Goal: Complete application form

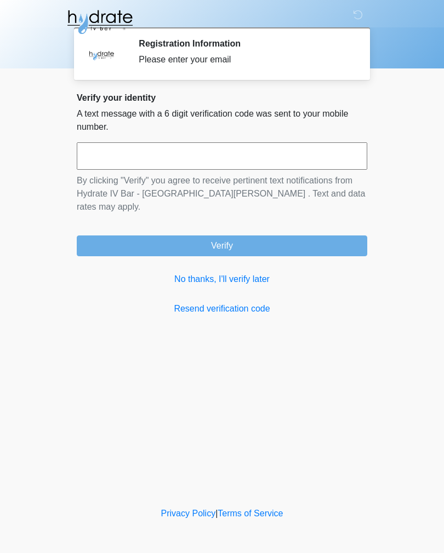
click at [325, 158] on input "text" at bounding box center [222, 155] width 290 height 27
type input "******"
click at [278, 236] on button "Verify" at bounding box center [222, 246] width 290 height 21
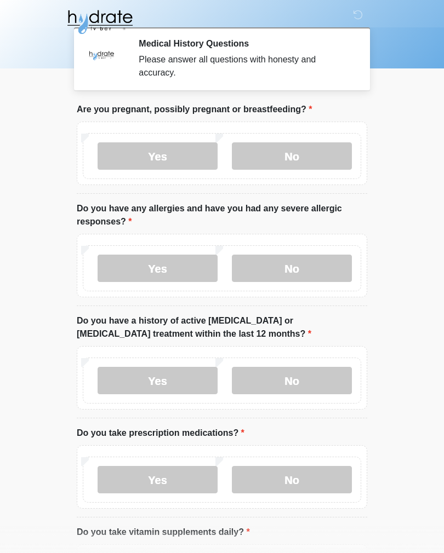
click at [325, 154] on label "No" at bounding box center [292, 155] width 120 height 27
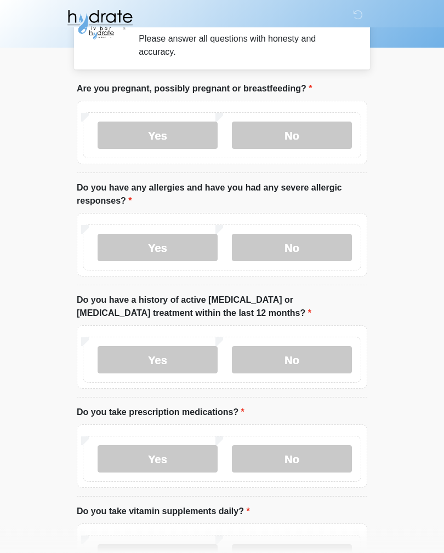
click at [329, 251] on label "No" at bounding box center [292, 247] width 120 height 27
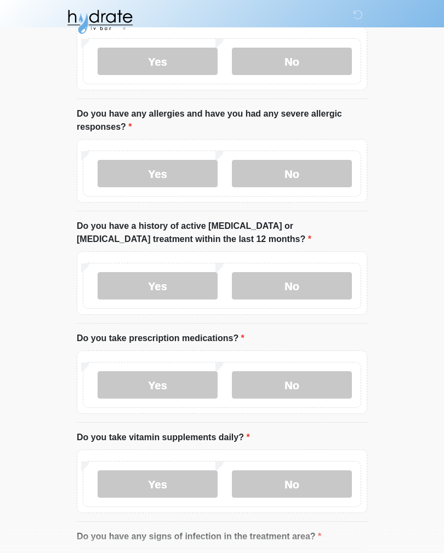
scroll to position [95, 0]
click at [330, 286] on label "No" at bounding box center [292, 285] width 120 height 27
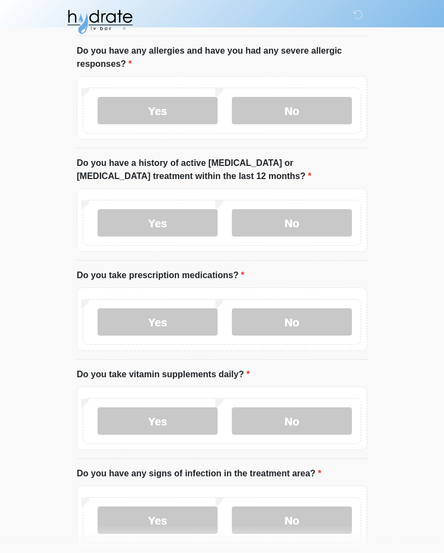
click at [325, 319] on label "No" at bounding box center [292, 322] width 120 height 27
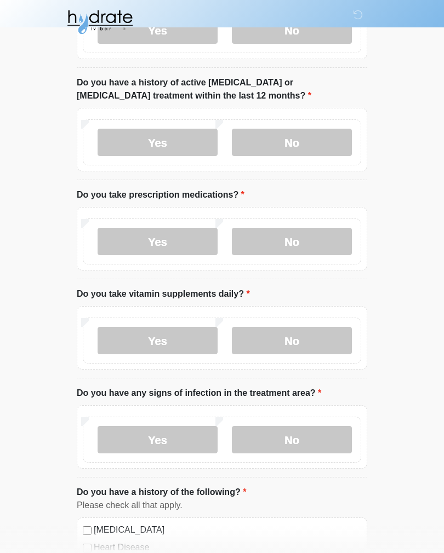
scroll to position [248, 0]
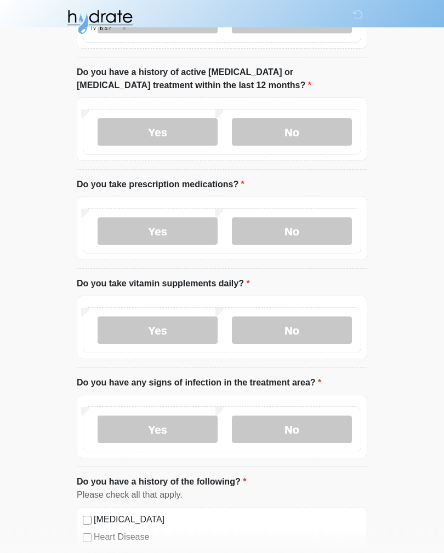
click at [194, 320] on label "Yes" at bounding box center [158, 330] width 120 height 27
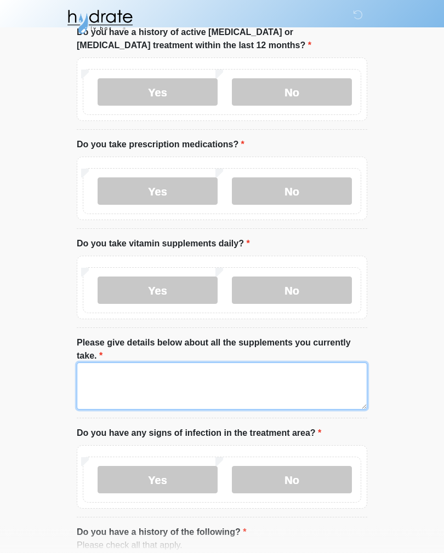
click at [343, 380] on textarea "Please give details below about all the supplements you currently take." at bounding box center [222, 386] width 290 height 47
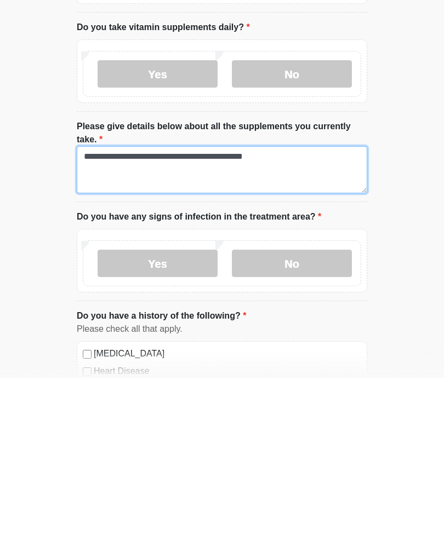
scroll to position [335, 0]
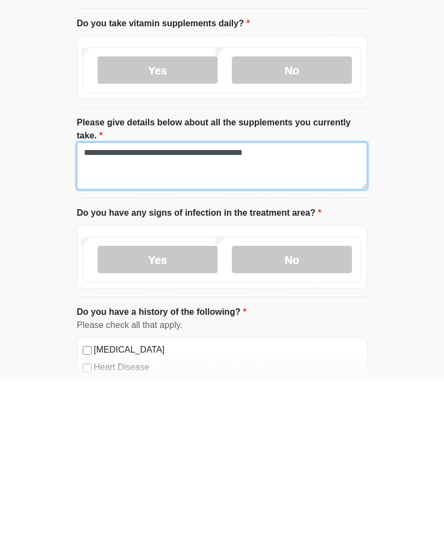
type textarea "**********"
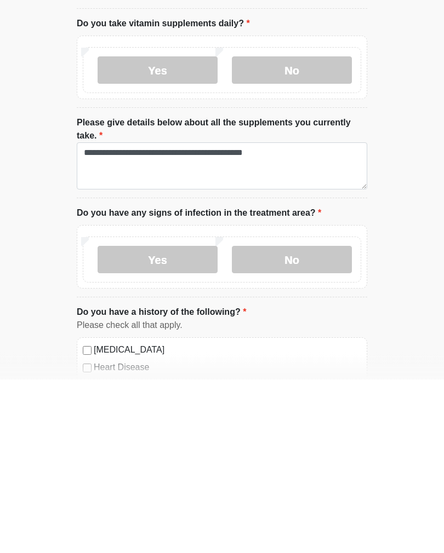
click at [326, 420] on label "No" at bounding box center [292, 433] width 120 height 27
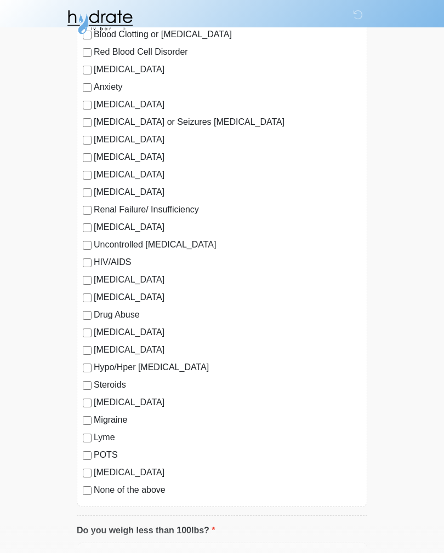
scroll to position [929, 0]
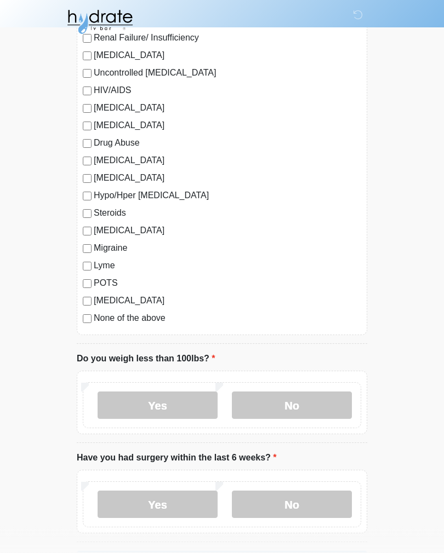
click at [336, 395] on label "No" at bounding box center [292, 405] width 120 height 27
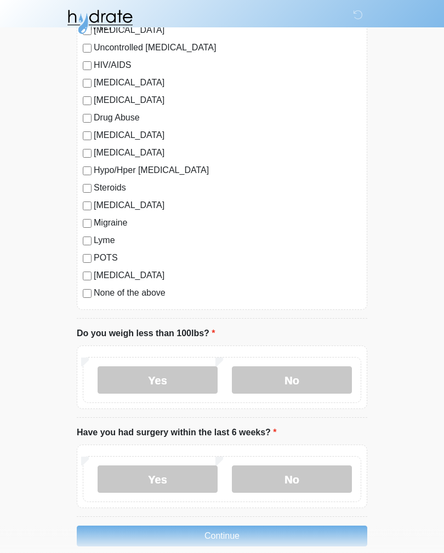
scroll to position [1160, 0]
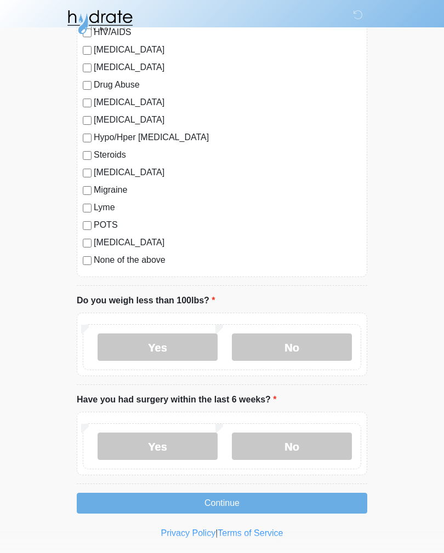
click at [326, 443] on label "No" at bounding box center [292, 446] width 120 height 27
click at [309, 500] on button "Continue" at bounding box center [222, 503] width 290 height 21
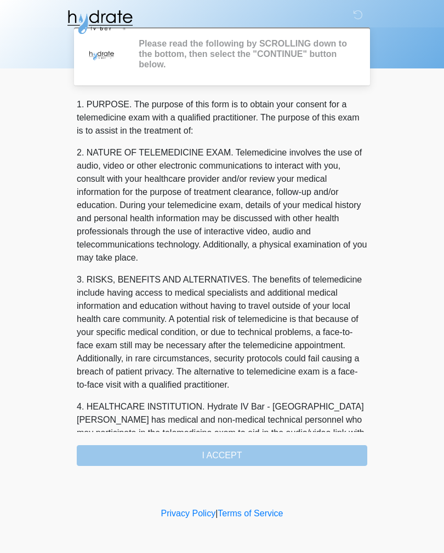
scroll to position [0, 0]
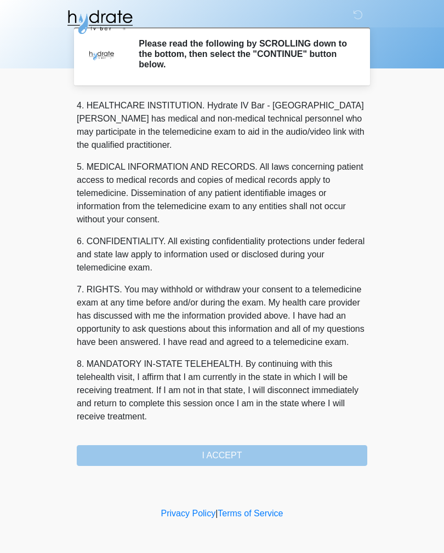
click at [322, 457] on button "I ACCEPT" at bounding box center [222, 455] width 290 height 21
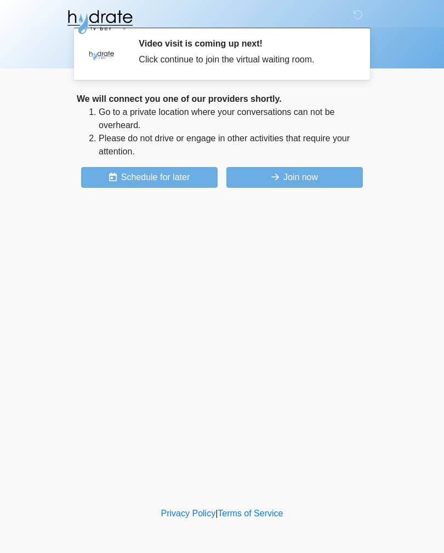
click at [341, 180] on button "Join now" at bounding box center [294, 177] width 136 height 21
